Goal: Task Accomplishment & Management: Complete application form

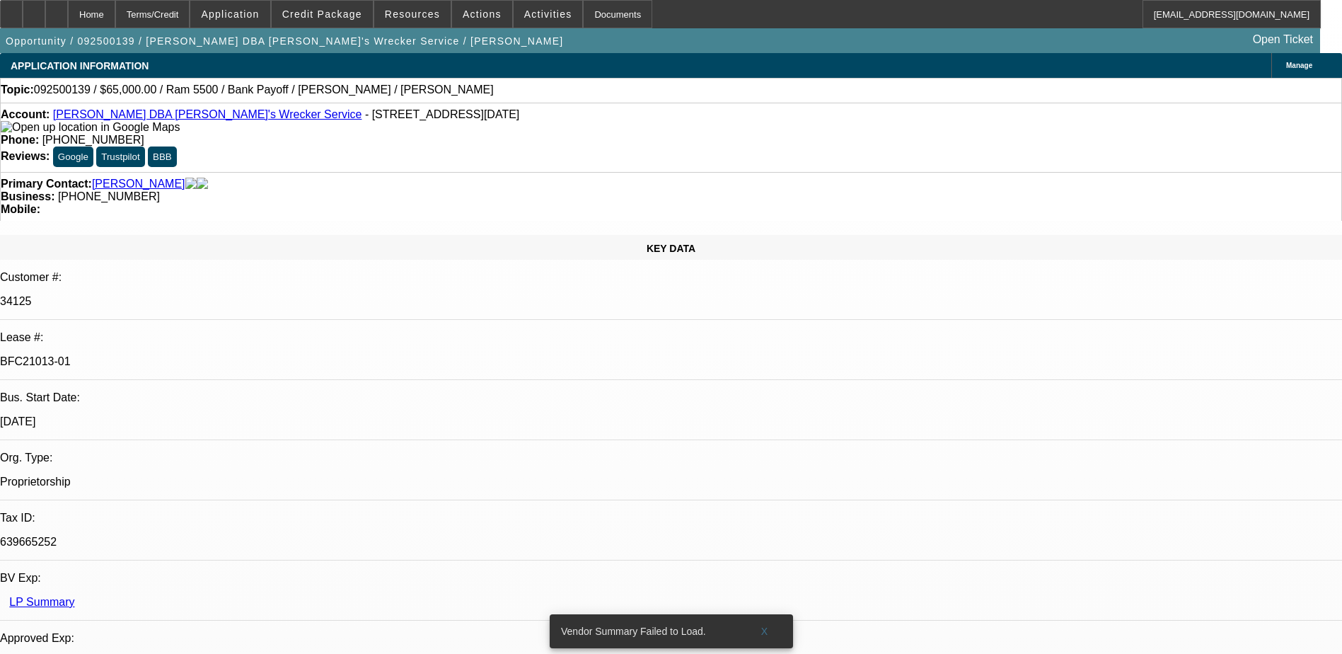
select select "0"
select select "6"
select select "0"
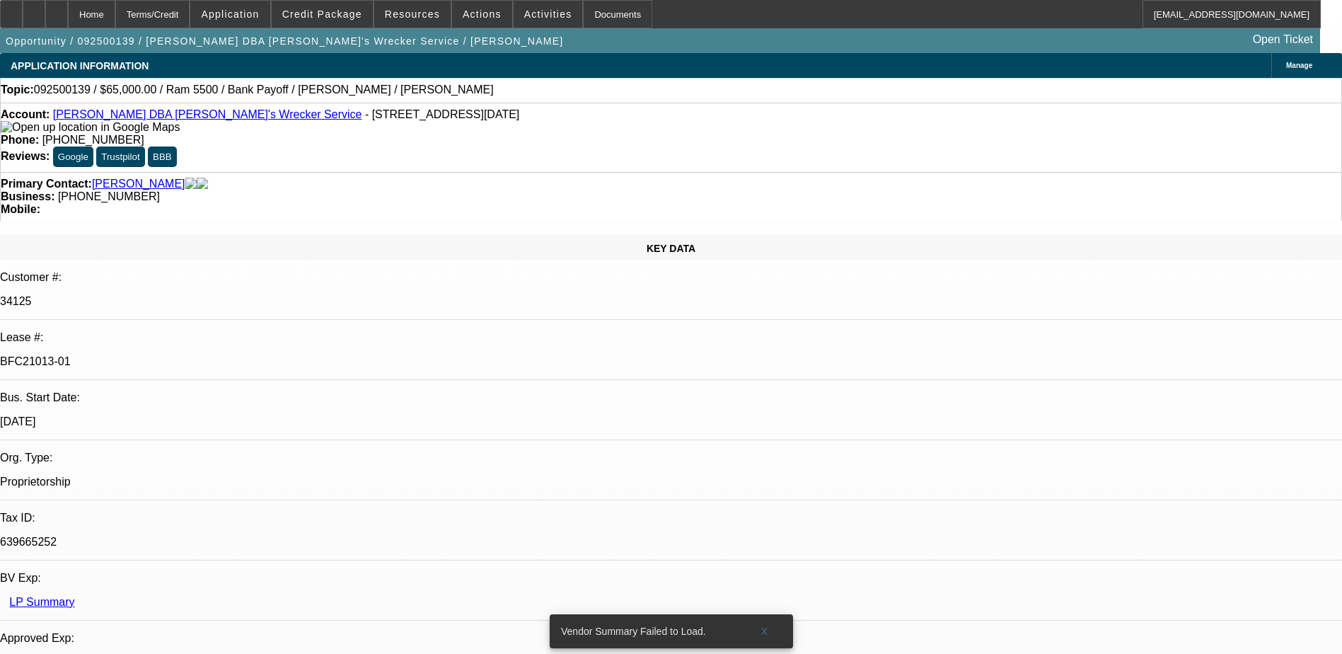
select select "0"
select select "6"
select select "0"
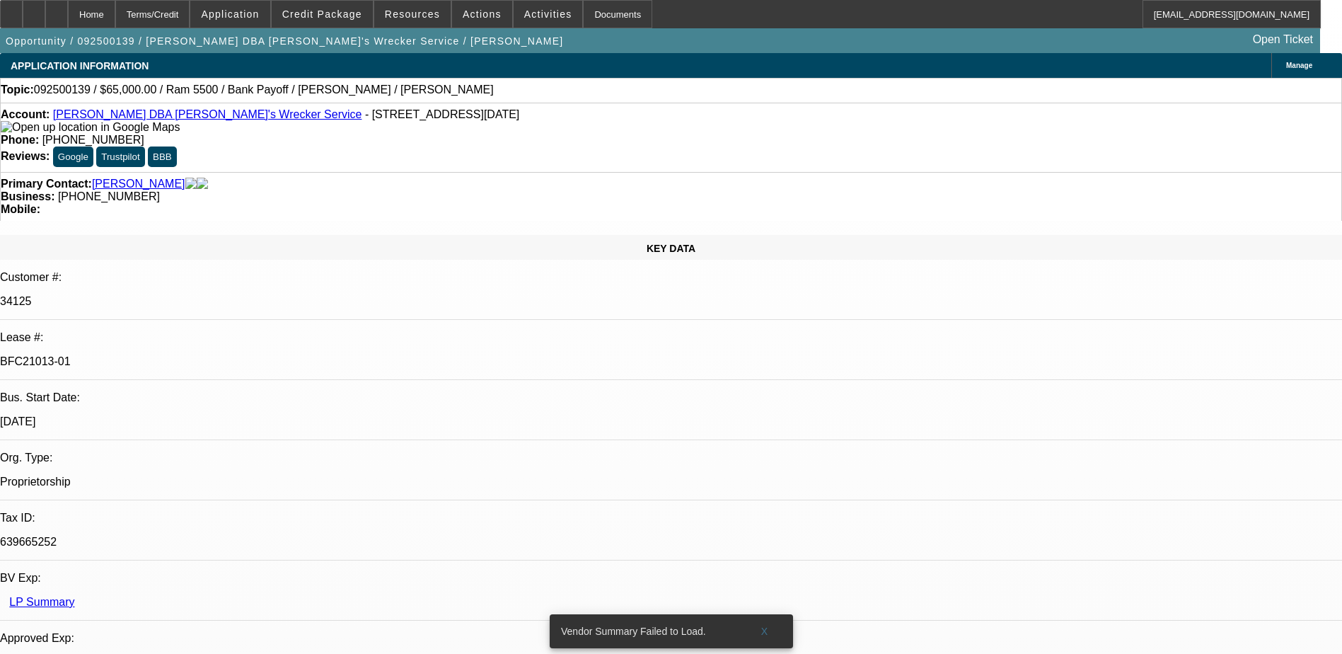
select select "0"
select select "6"
select select "0"
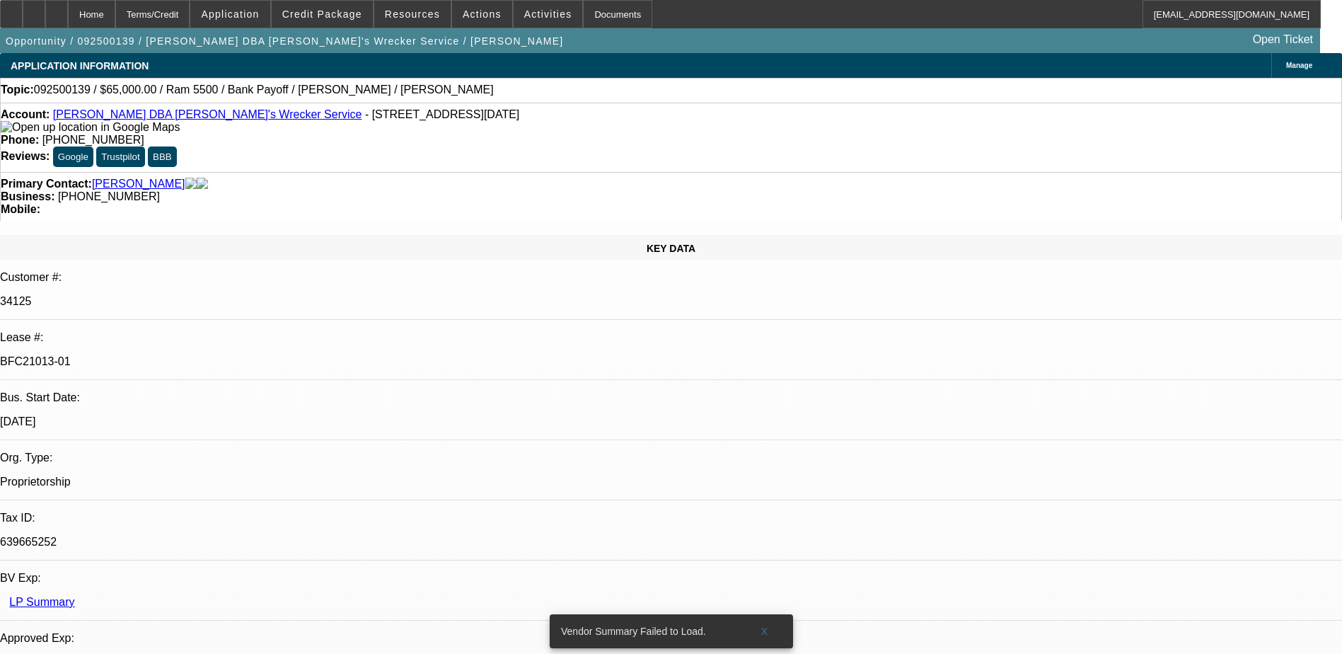
select select "6"
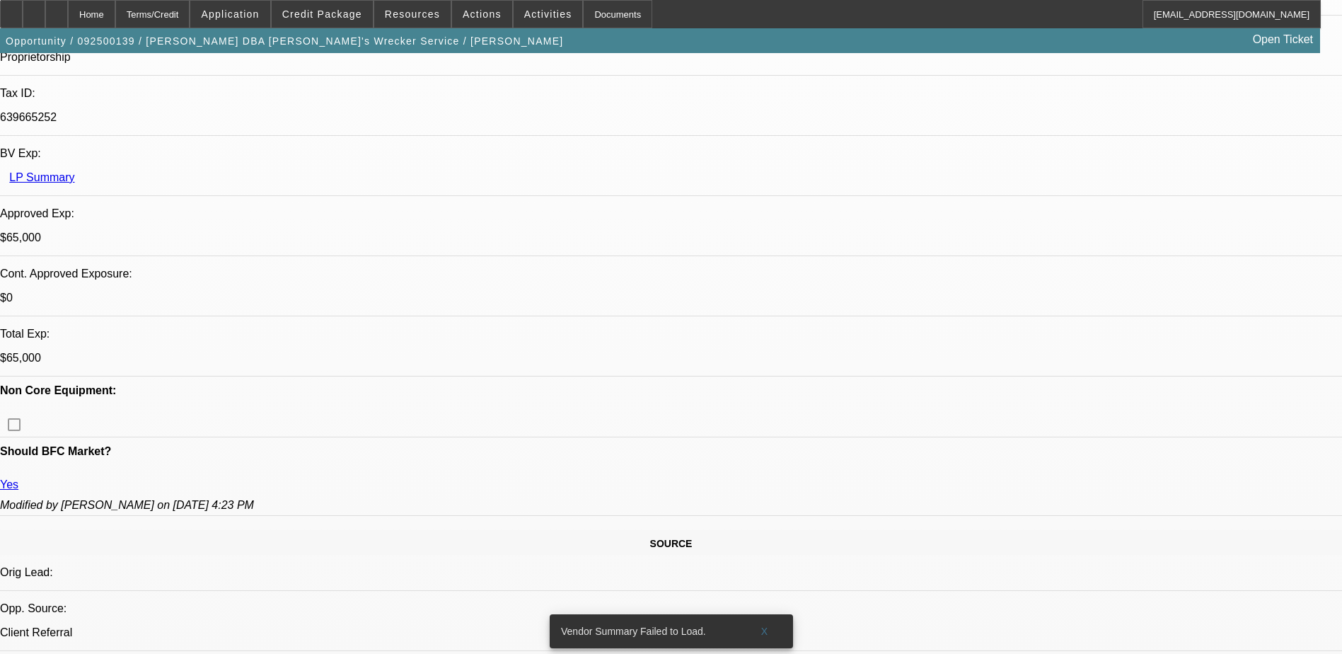
scroll to position [424, 0]
